Goal: Find specific page/section: Find specific page/section

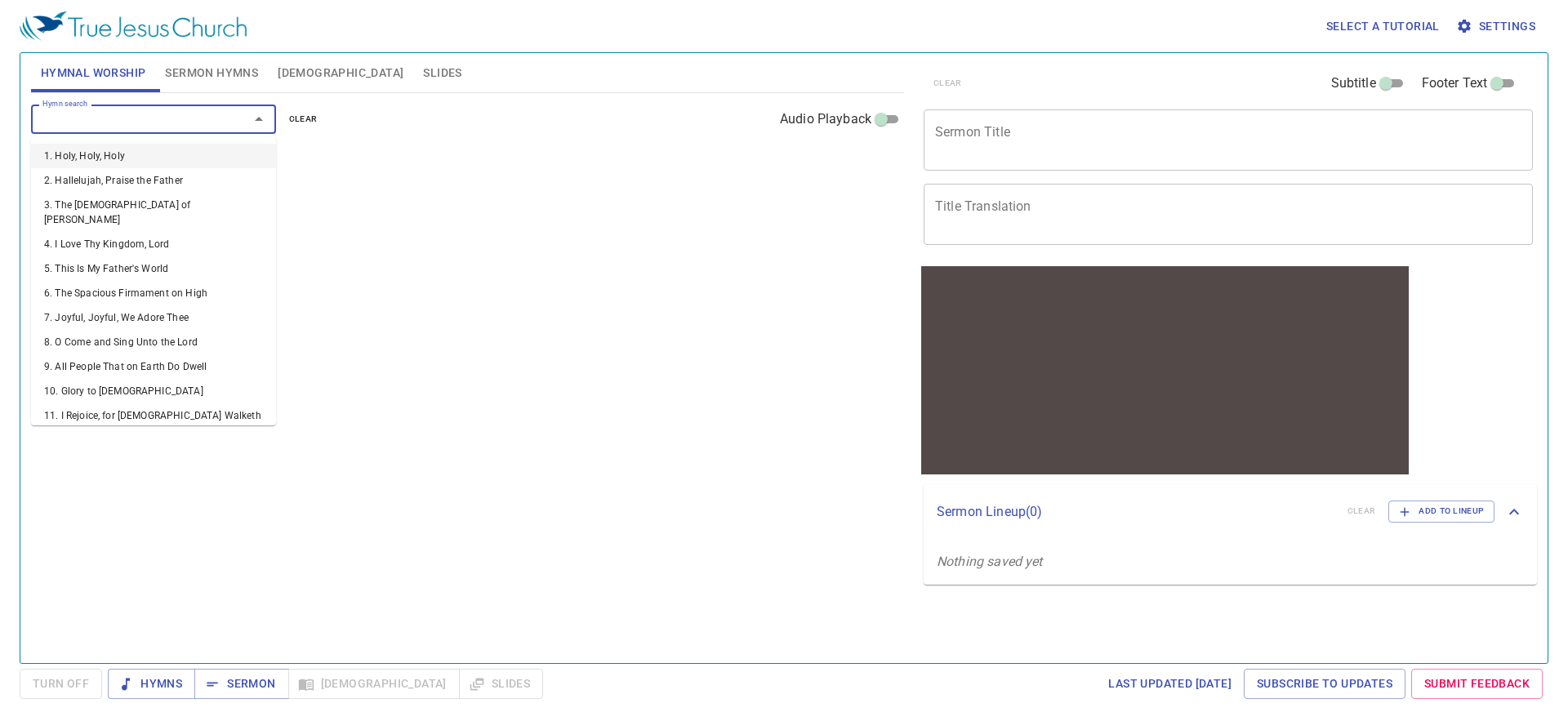
click at [120, 121] on input "Hymn search" at bounding box center [129, 119] width 187 height 19
type input "425"
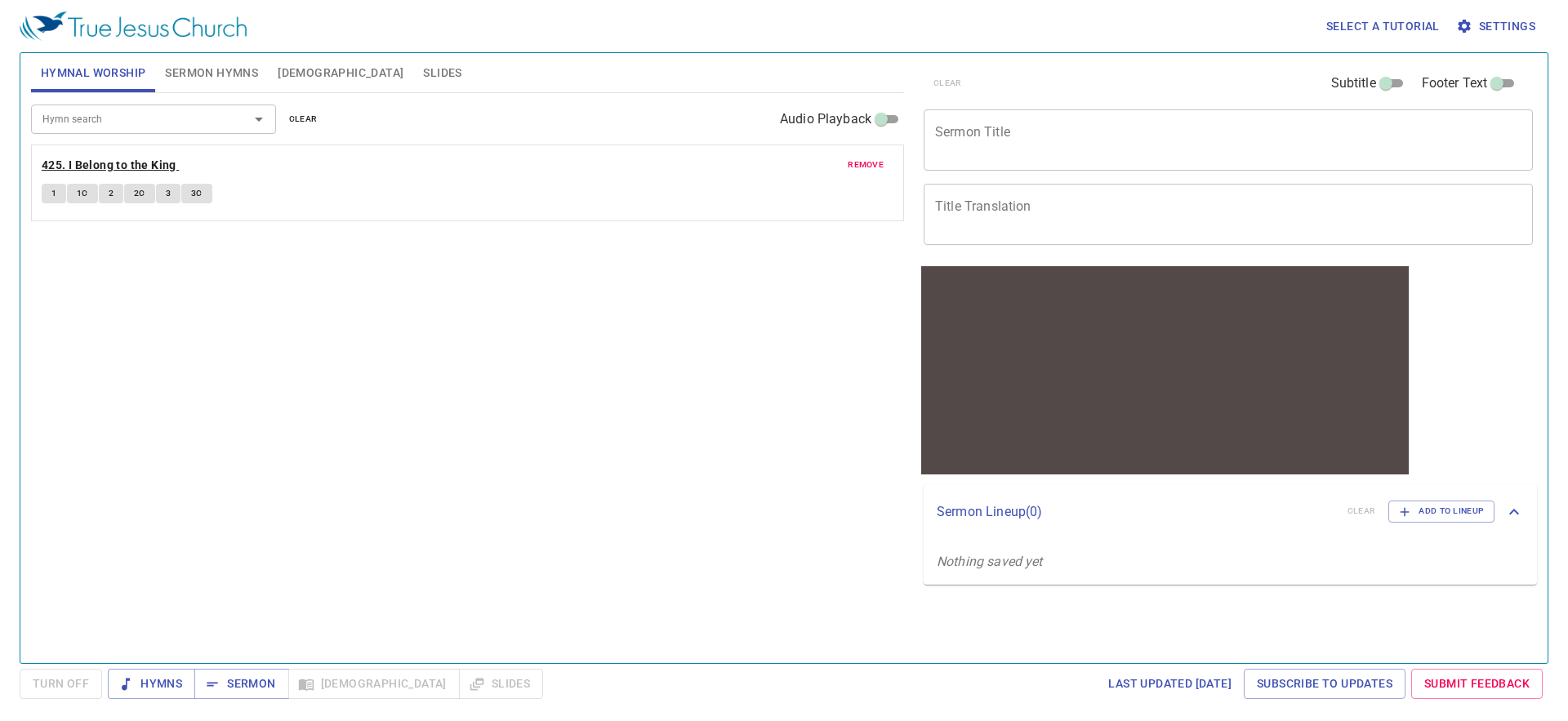
click at [146, 164] on b "425. I Belong to the King" at bounding box center [110, 165] width 135 height 20
click at [49, 198] on button "1" at bounding box center [54, 193] width 25 height 19
click at [87, 201] on button "1C" at bounding box center [82, 193] width 31 height 19
click at [105, 198] on button "2" at bounding box center [110, 193] width 25 height 19
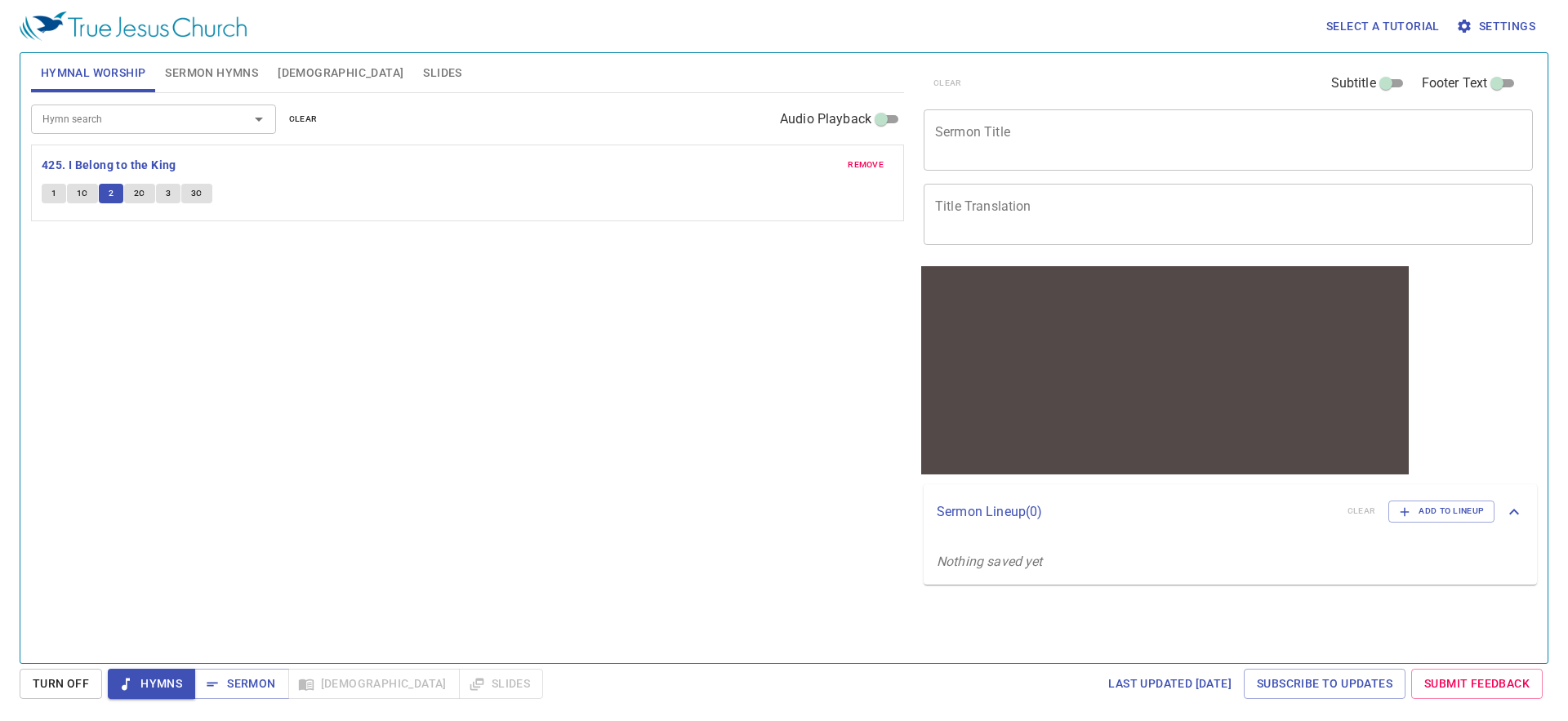
click at [134, 188] on span "2C" at bounding box center [140, 193] width 12 height 15
click at [169, 193] on span "3" at bounding box center [168, 193] width 5 height 15
click at [194, 191] on span "3C" at bounding box center [196, 193] width 12 height 15
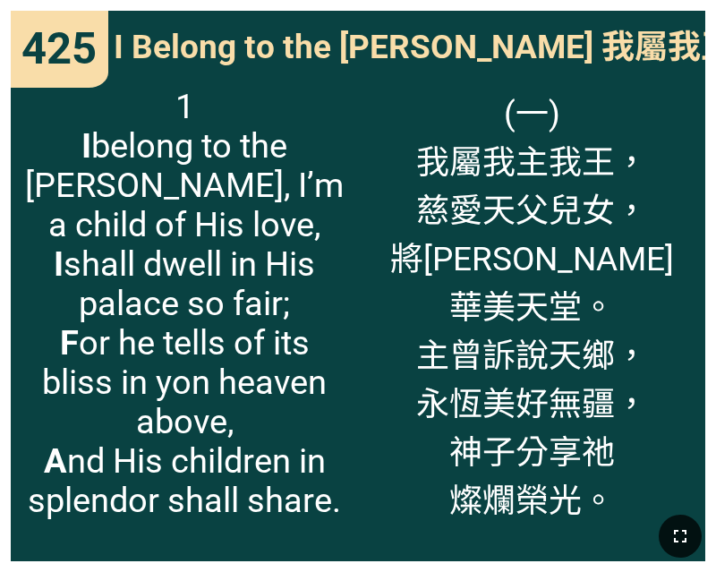
click at [679, 536] on icon "button" at bounding box center [679, 535] width 21 height 21
